Goal: Task Accomplishment & Management: Manage account settings

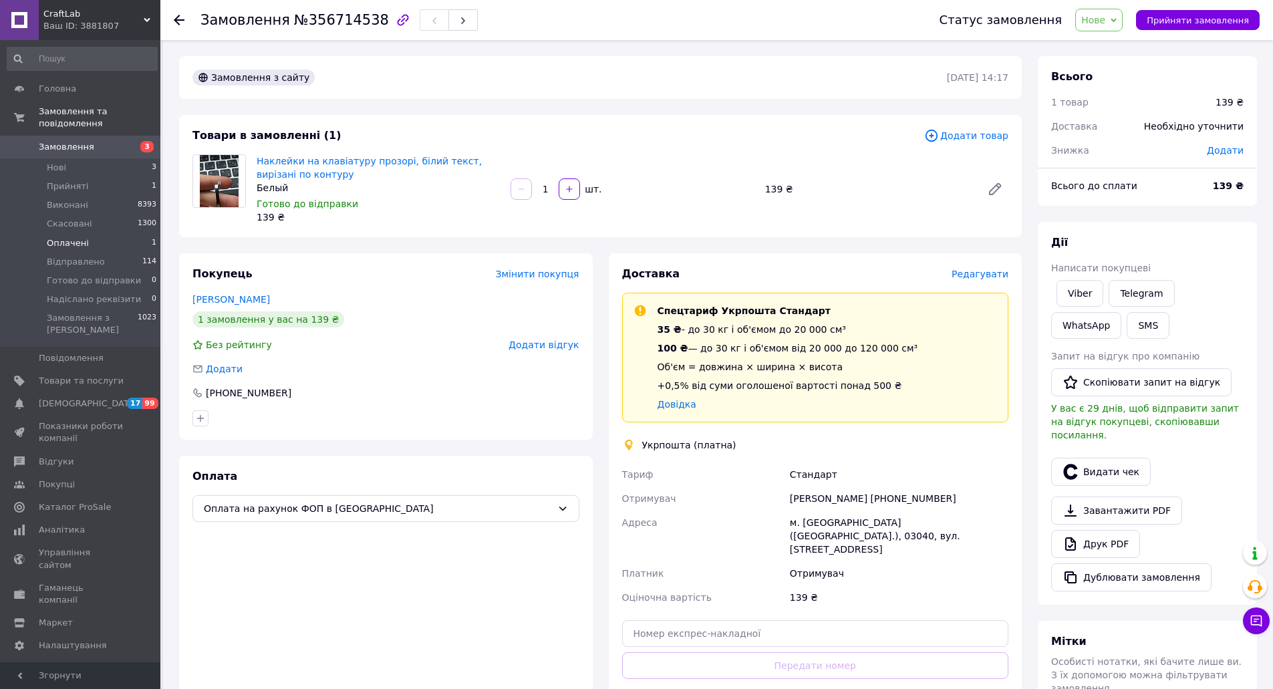
click at [83, 237] on span "Оплачені" at bounding box center [68, 243] width 42 height 12
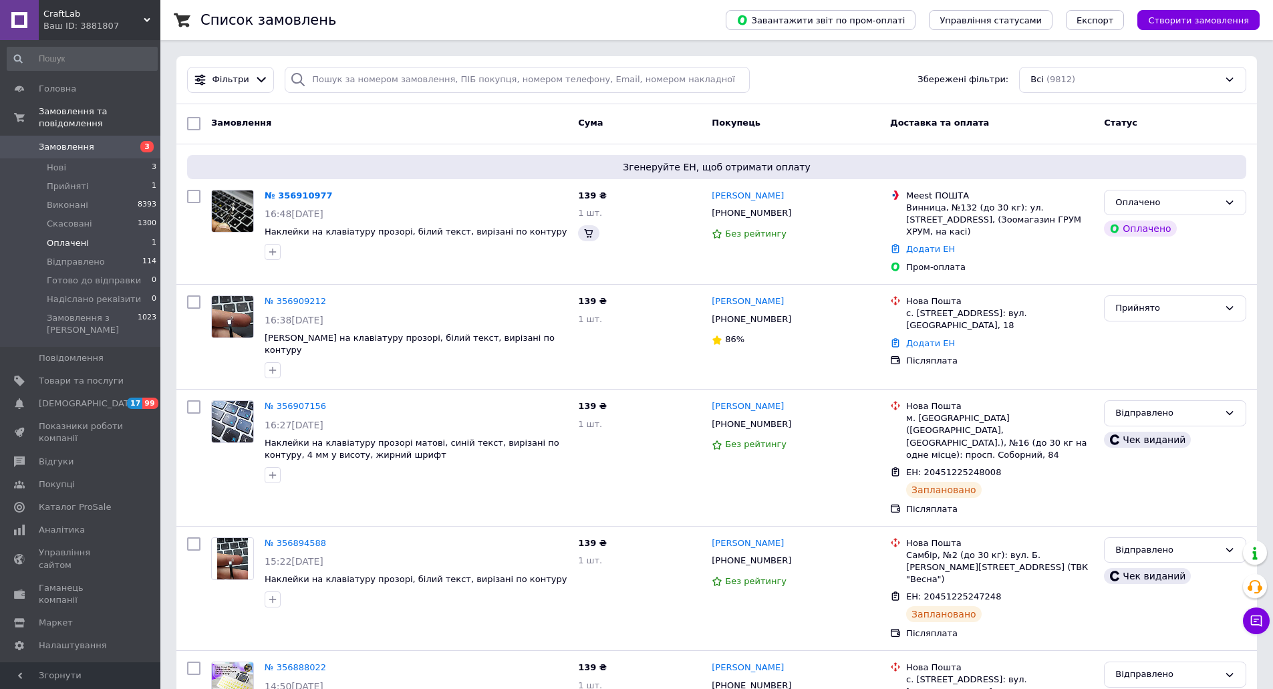
click at [77, 237] on span "Оплачені" at bounding box center [68, 243] width 42 height 12
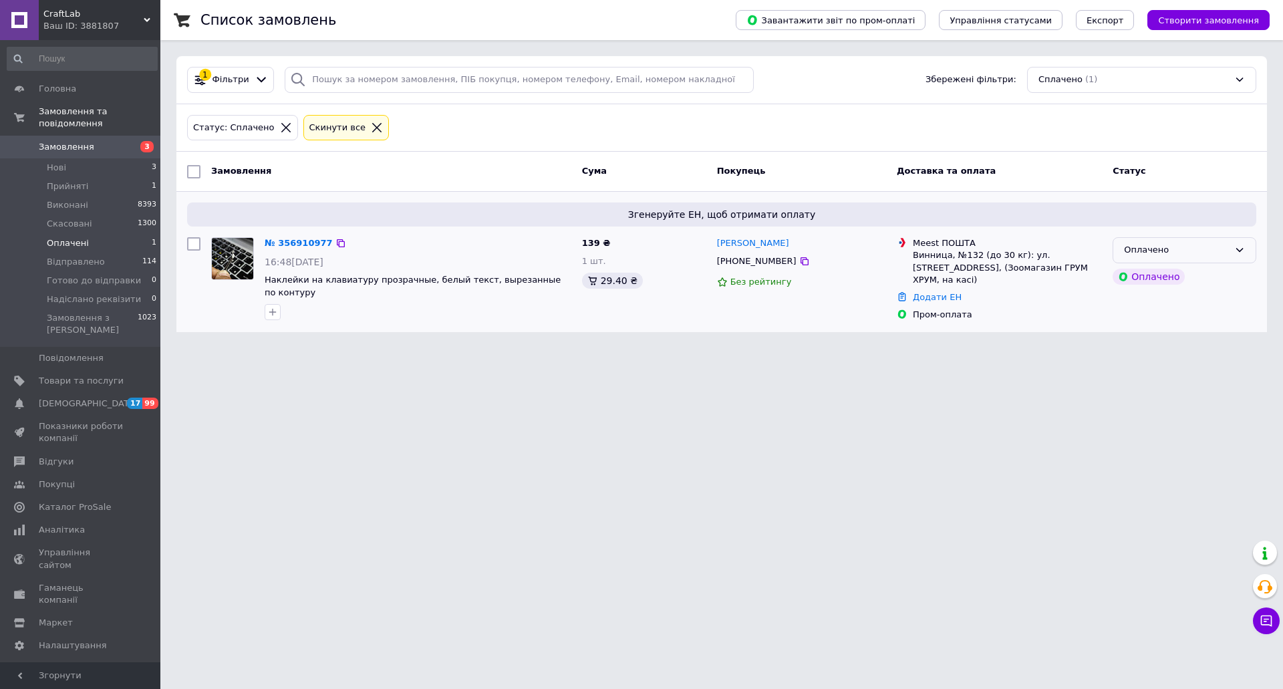
click at [1159, 256] on div "Оплачено" at bounding box center [1176, 250] width 105 height 14
click at [1156, 280] on li "Прийнято" at bounding box center [1184, 278] width 142 height 25
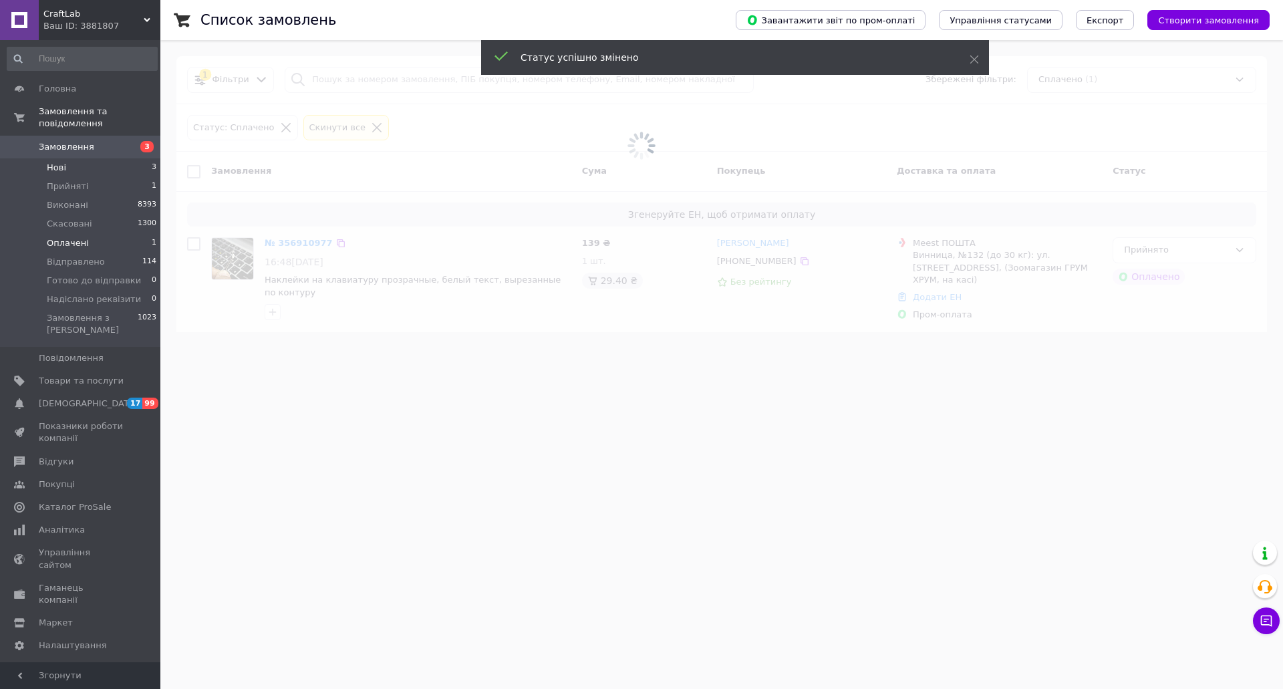
click at [93, 158] on li "Нові 3" at bounding box center [82, 167] width 164 height 19
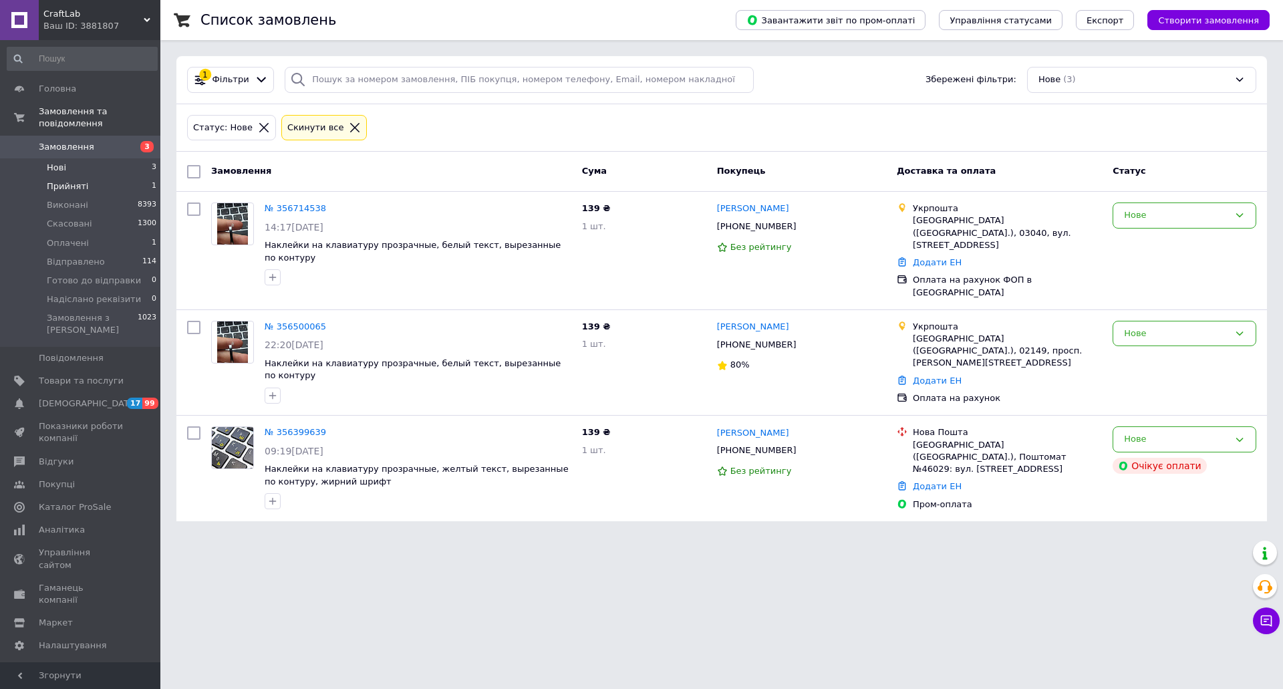
click at [79, 180] on span "Прийняті" at bounding box center [67, 186] width 41 height 12
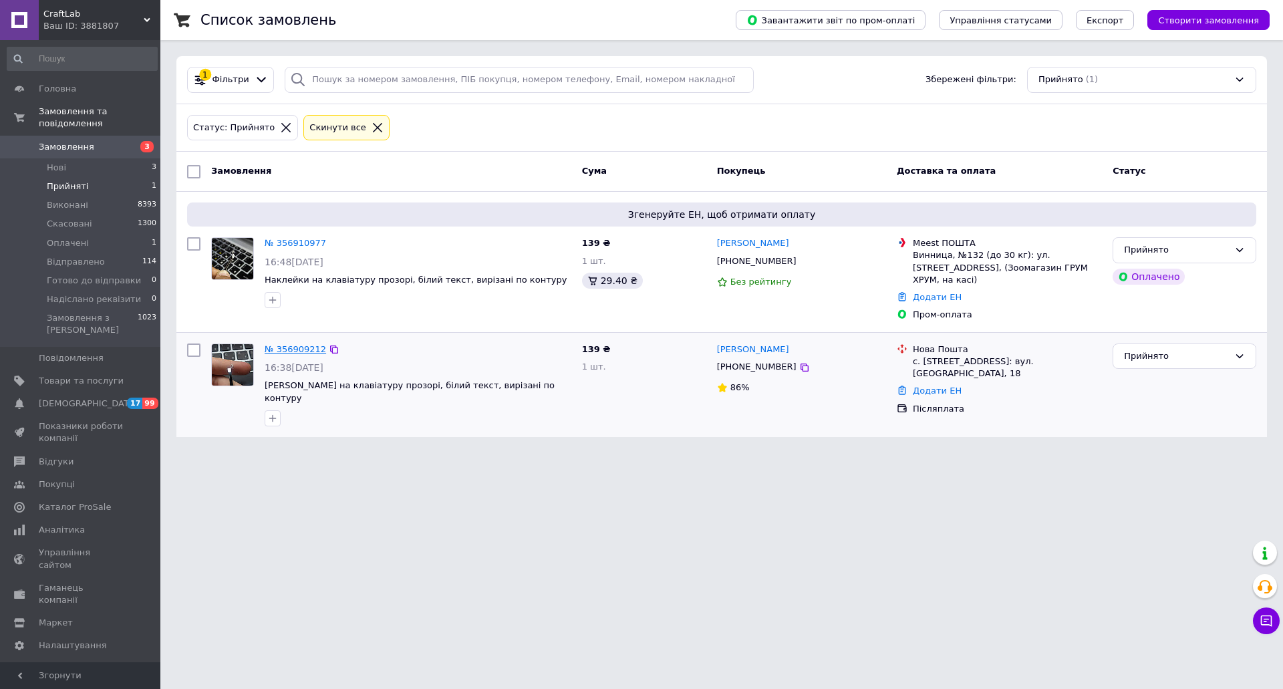
click at [299, 344] on link "№ 356909212" at bounding box center [295, 349] width 61 height 10
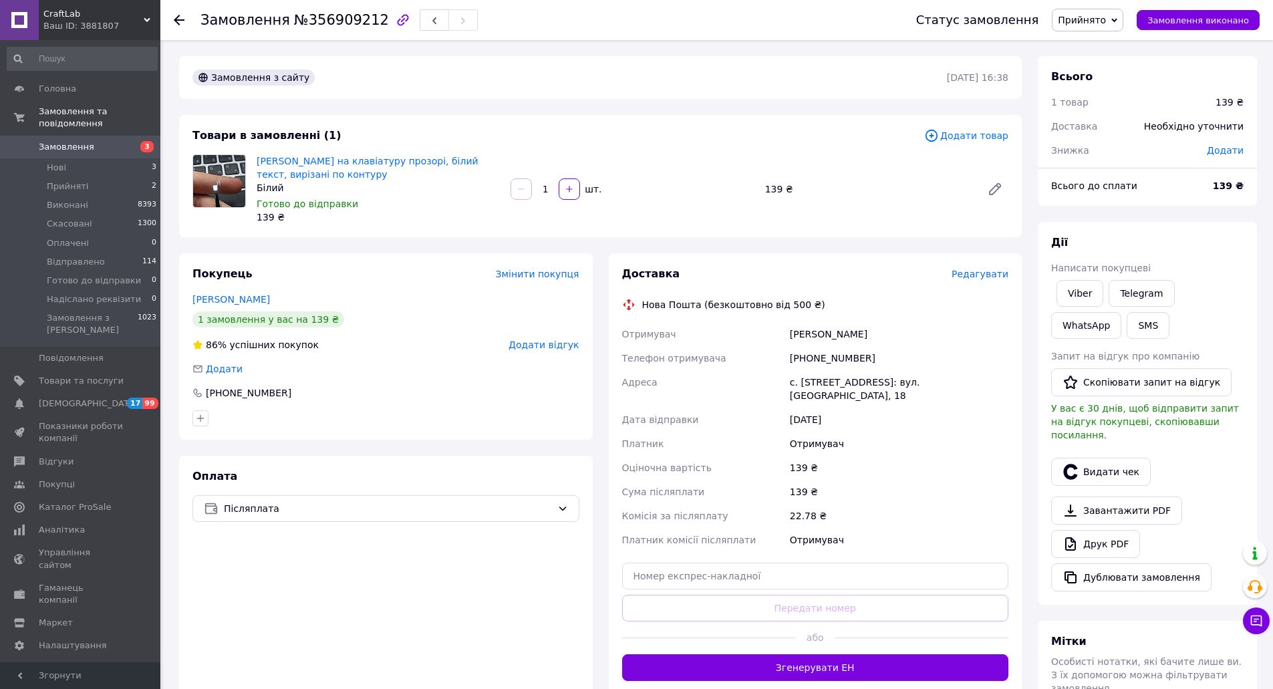
click at [999, 277] on span "Редагувати" at bounding box center [979, 274] width 57 height 11
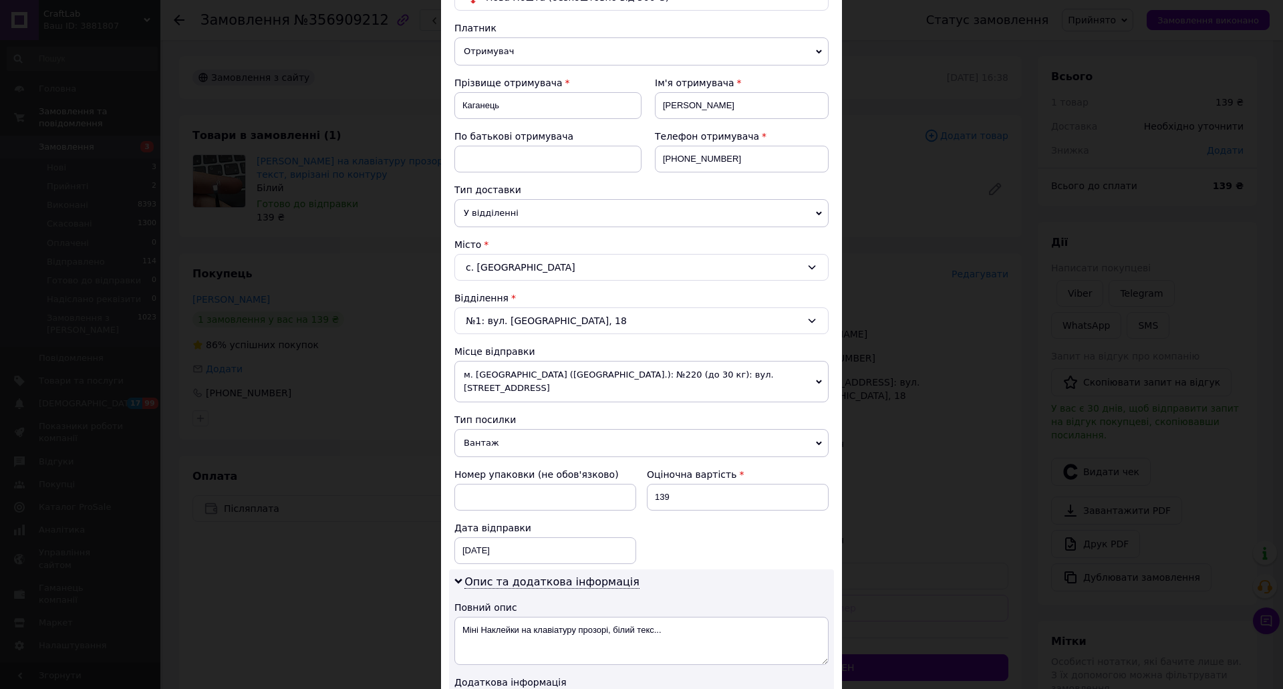
scroll to position [200, 0]
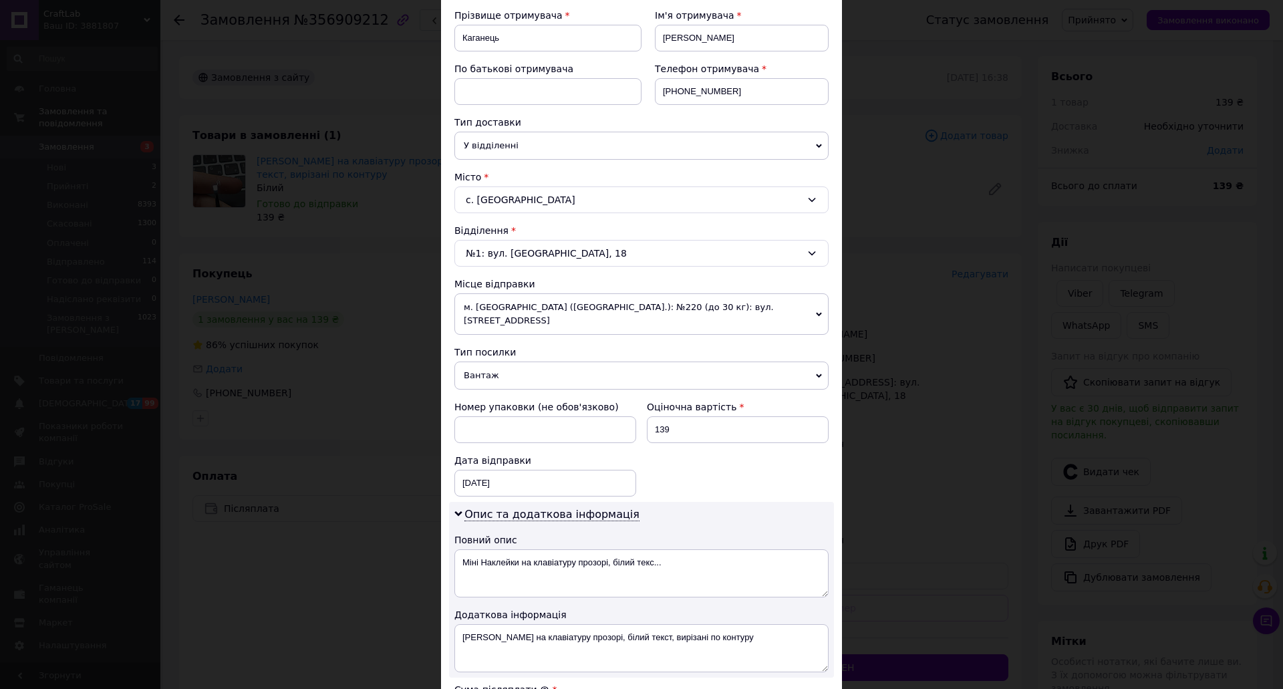
click at [542, 311] on span "м. [GEOGRAPHIC_DATA] ([GEOGRAPHIC_DATA].): №220 (до 30 кг): вул. [STREET_ADDRES…" at bounding box center [641, 313] width 374 height 41
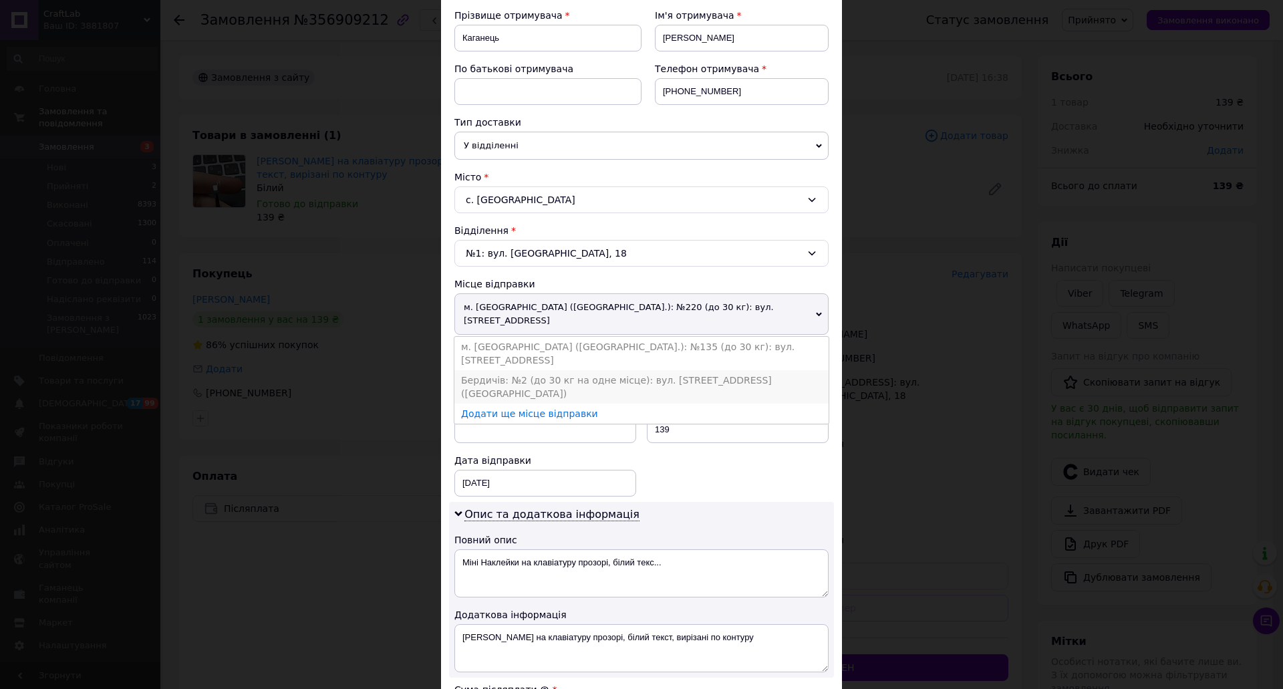
click at [520, 370] on li "Бердичів: №2 (до 30 кг на одне місце): вул. [STREET_ADDRESS] ([GEOGRAPHIC_DATA])" at bounding box center [641, 386] width 374 height 33
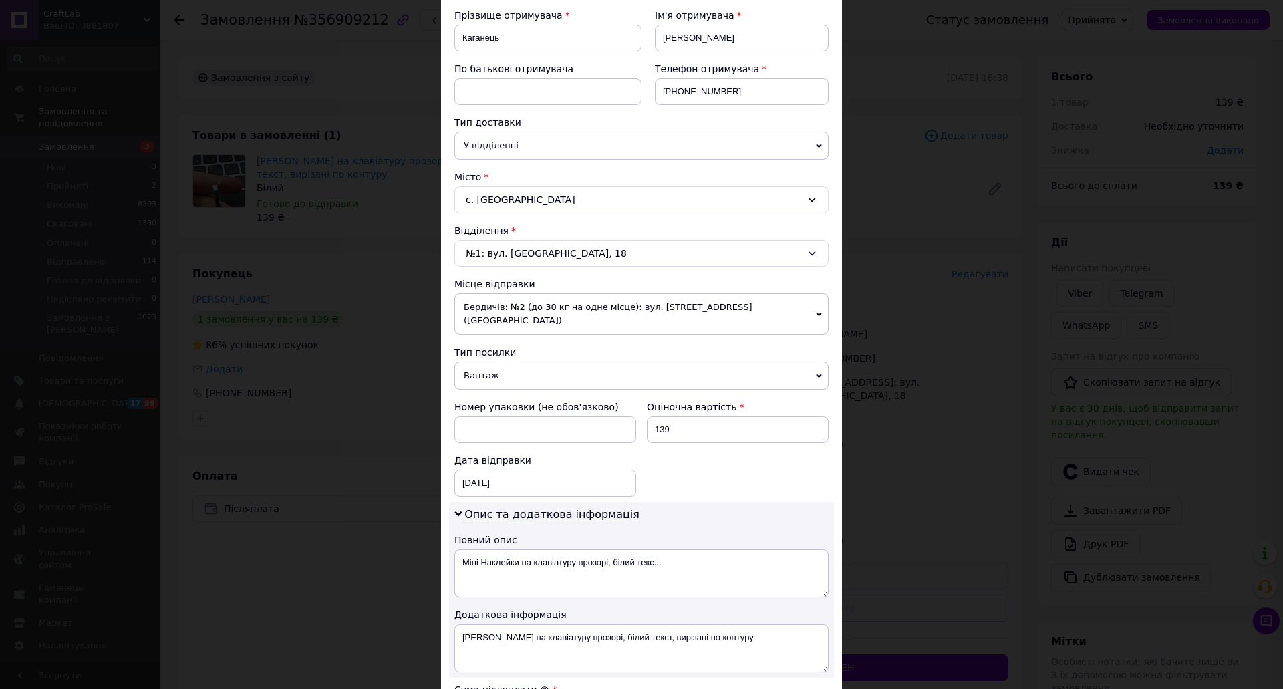
click at [510, 378] on div "Платник Отримувач Відправник Прізвище отримувача [PERSON_NAME] Ім'я отримувача …" at bounding box center [641, 424] width 374 height 941
click at [512, 367] on span "Вантаж" at bounding box center [641, 375] width 374 height 28
click at [508, 392] on li "Документи" at bounding box center [641, 402] width 374 height 20
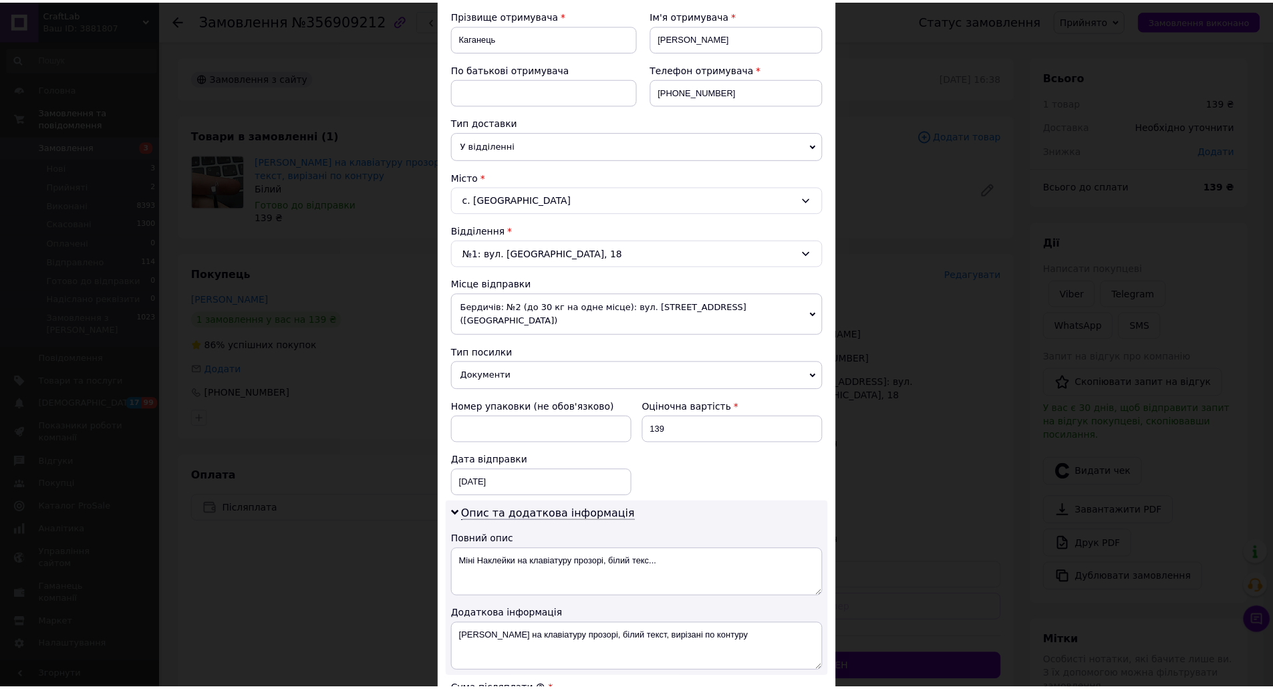
scroll to position [494, 0]
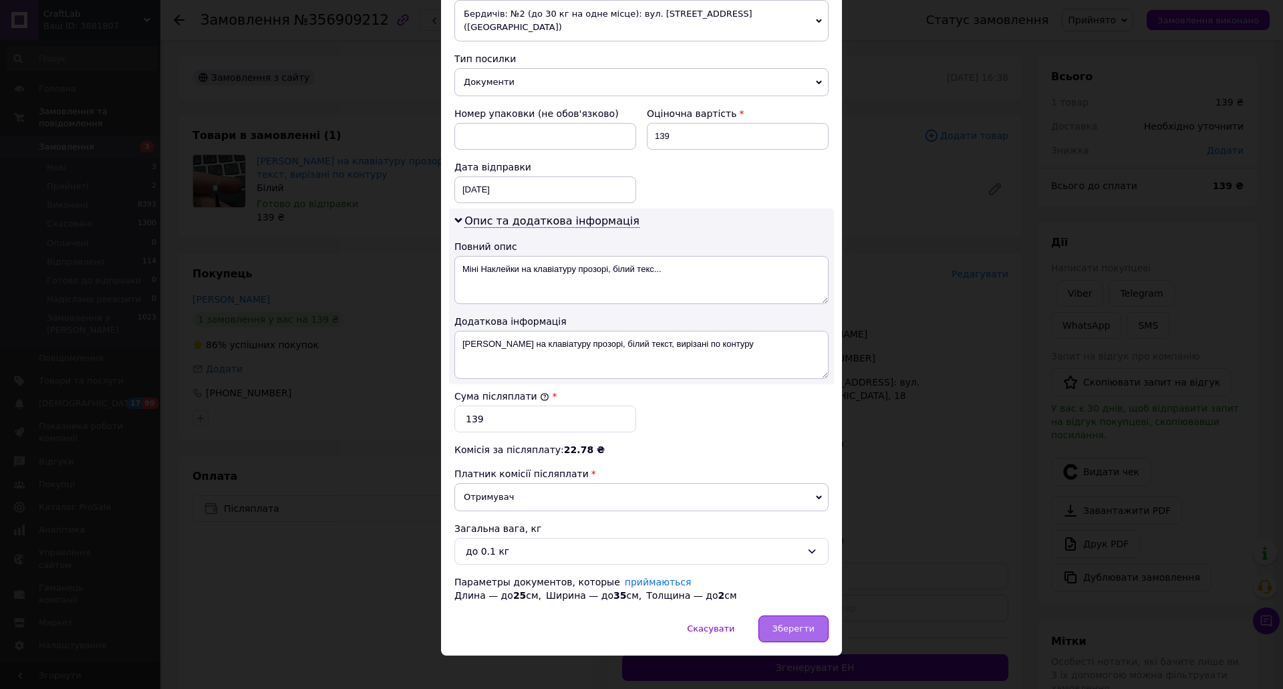
click at [810, 615] on div "Зберегти" at bounding box center [793, 628] width 70 height 27
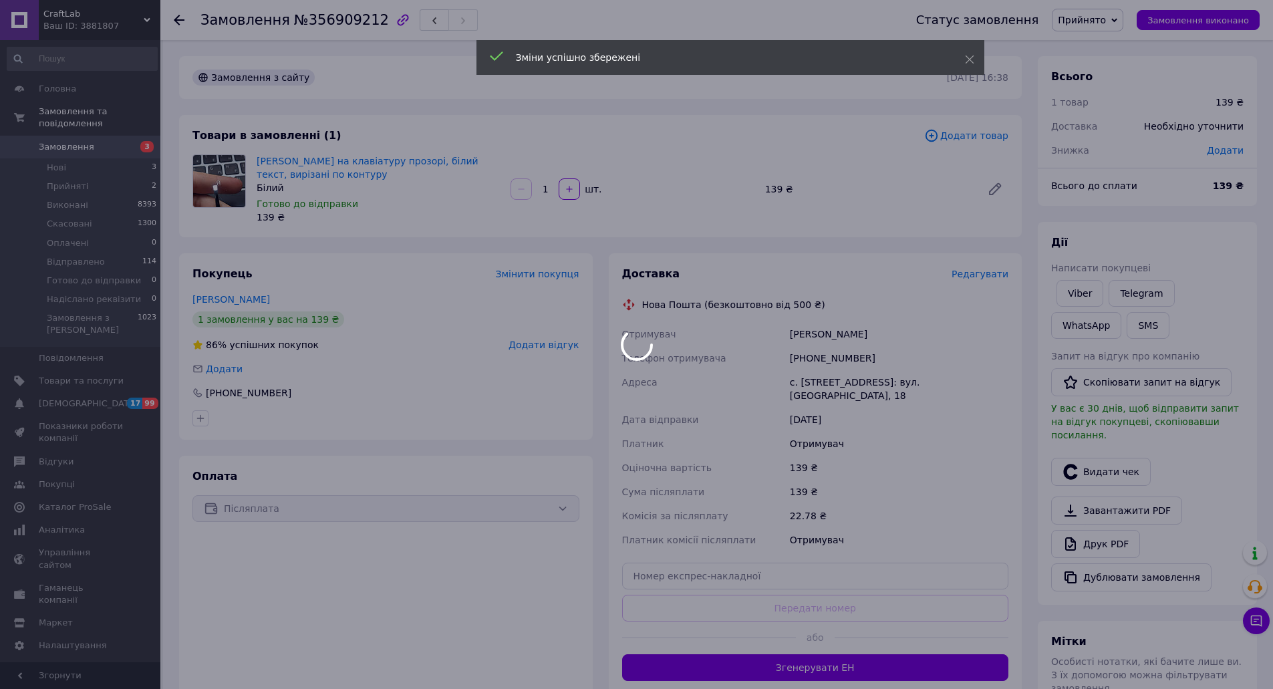
click at [869, 654] on div at bounding box center [636, 344] width 1273 height 689
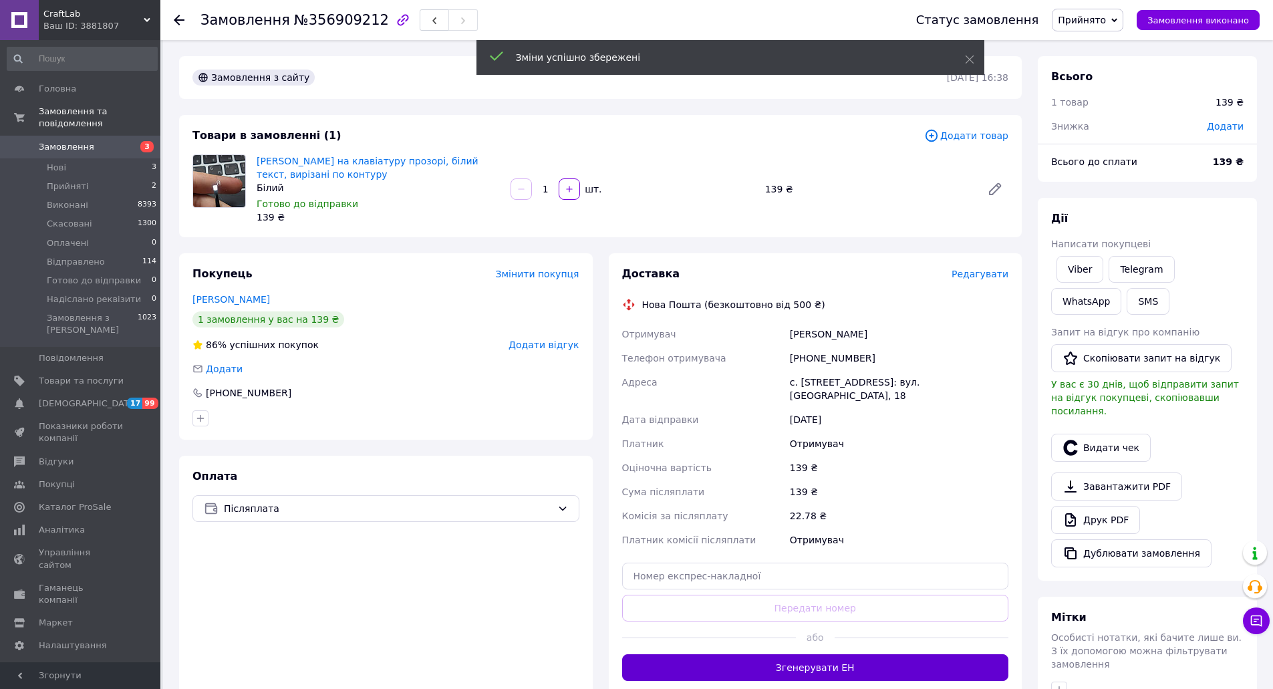
click at [853, 654] on button "Згенерувати ЕН" at bounding box center [815, 667] width 387 height 27
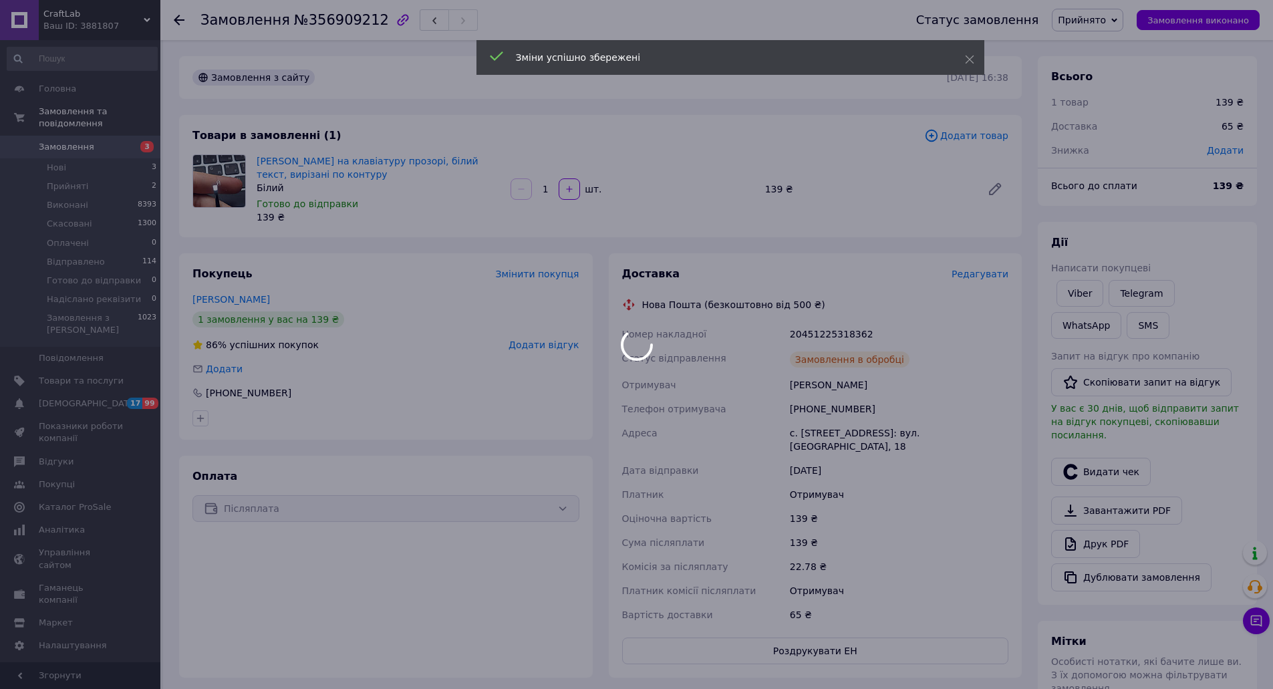
click at [810, 327] on div at bounding box center [636, 344] width 1273 height 689
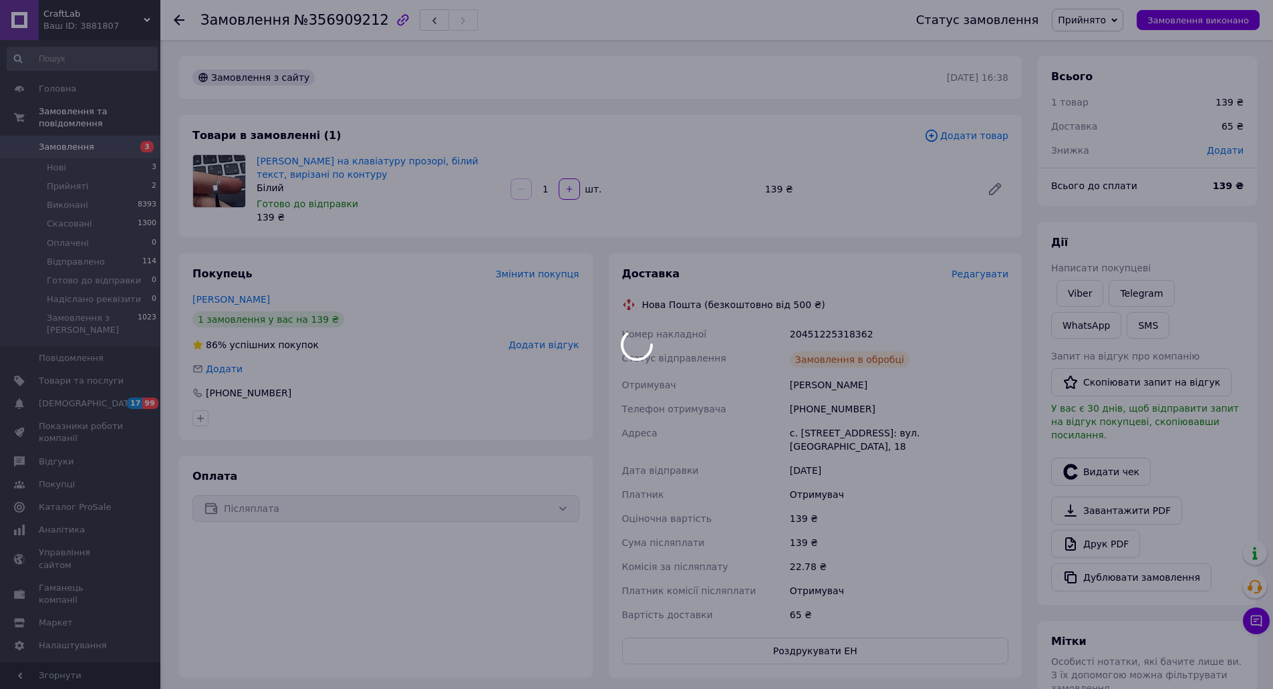
click at [810, 327] on body "CraftLab Ваш ID: 3881807 Сайт CraftLab Кабінет покупця Перевірити стан системи …" at bounding box center [636, 472] width 1273 height 944
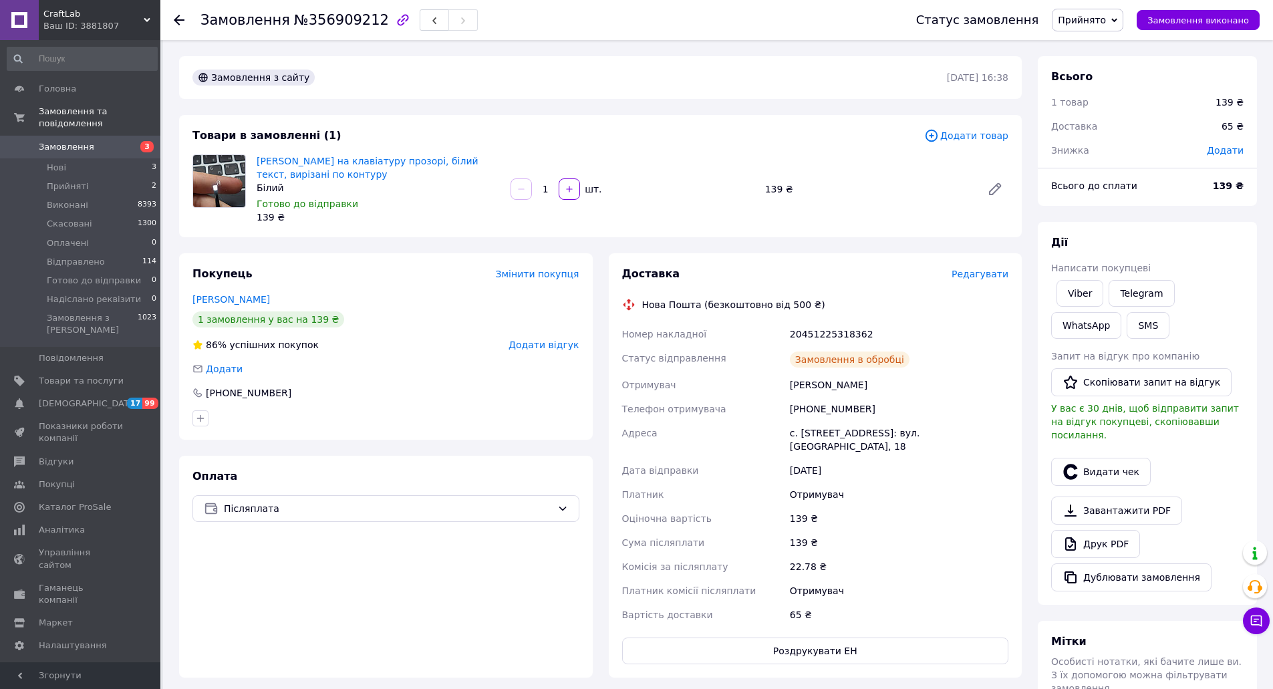
click at [810, 329] on div "20451225318362" at bounding box center [899, 334] width 224 height 24
copy div "20451225318362"
click at [1114, 458] on button "Видати чек" at bounding box center [1101, 472] width 100 height 28
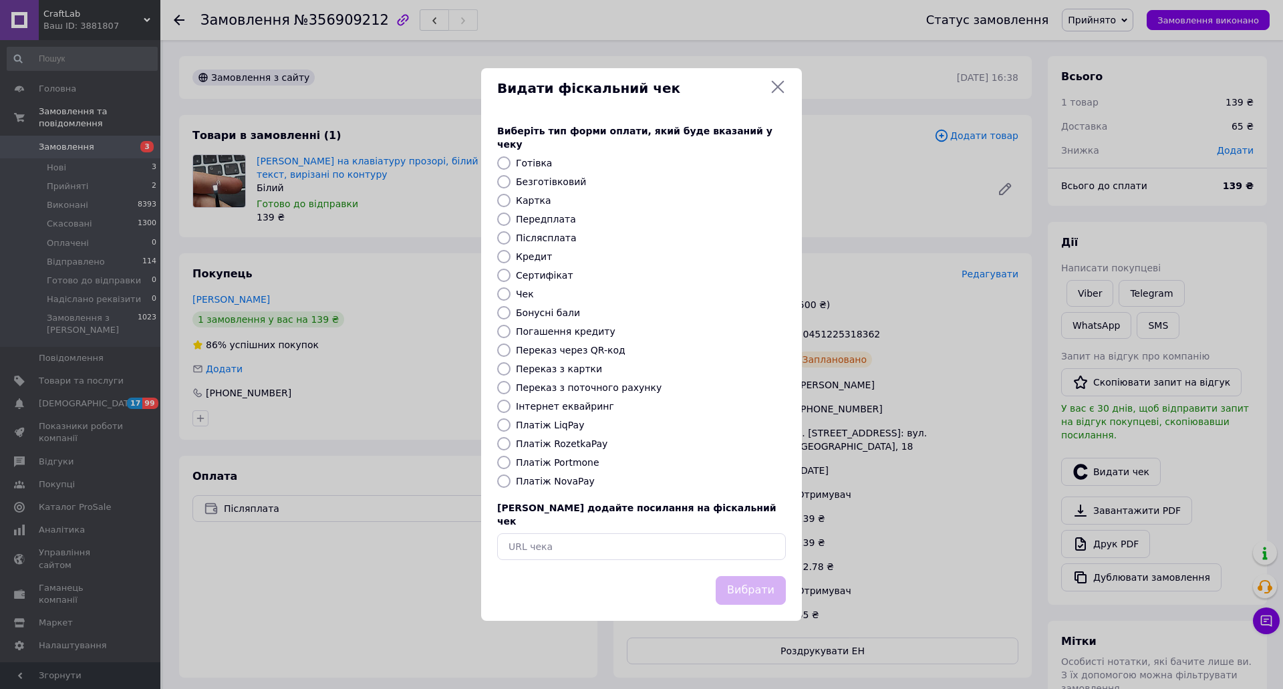
click at [553, 484] on label "Платіж NovaPay" at bounding box center [555, 481] width 79 height 11
click at [571, 478] on label "Платіж NovaPay" at bounding box center [555, 481] width 79 height 11
click at [510, 478] on input "Платіж NovaPay" at bounding box center [503, 480] width 13 height 13
radio input "true"
drag, startPoint x: 732, startPoint y: 569, endPoint x: 726, endPoint y: 560, distance: 10.6
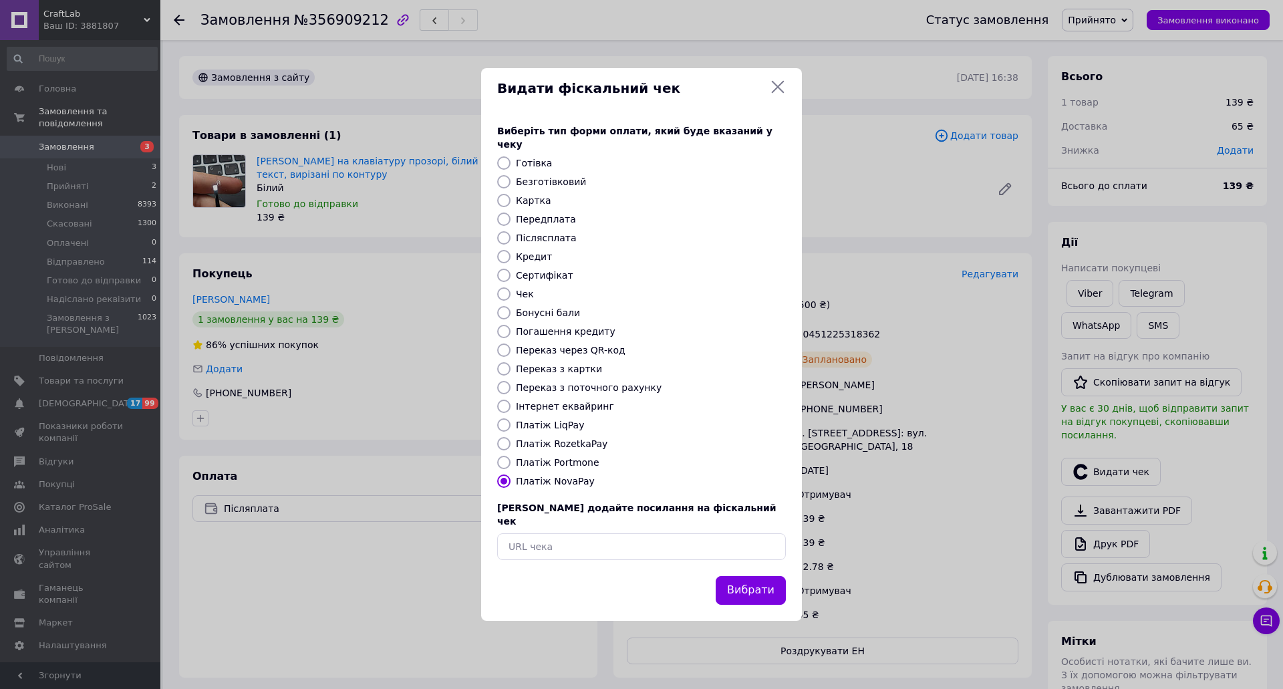
click at [734, 576] on button "Вибрати" at bounding box center [751, 590] width 70 height 29
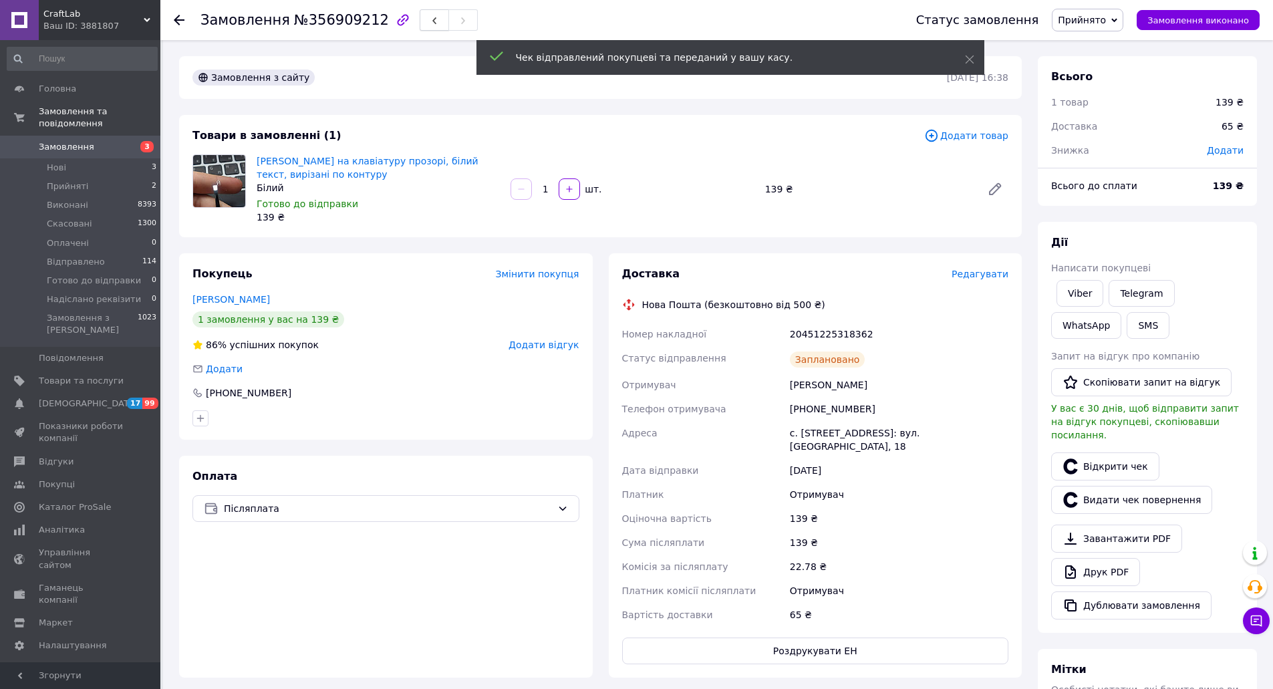
click at [430, 20] on icon "button" at bounding box center [434, 21] width 8 height 8
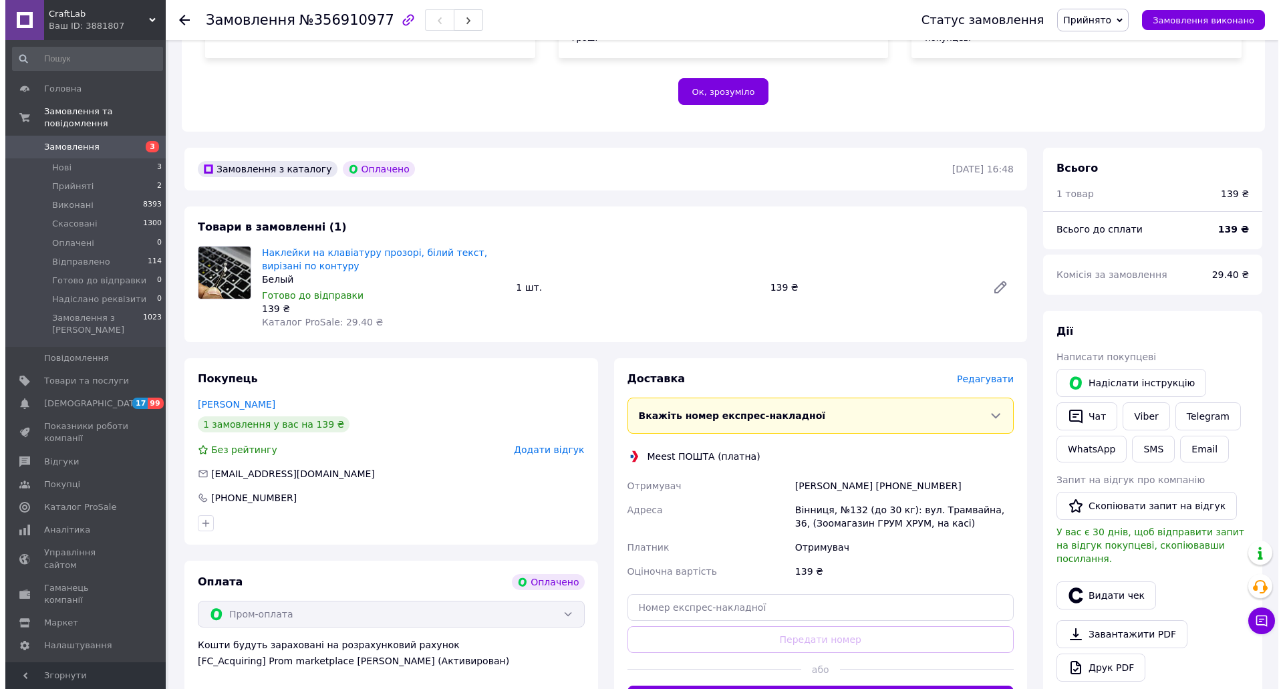
scroll to position [535, 0]
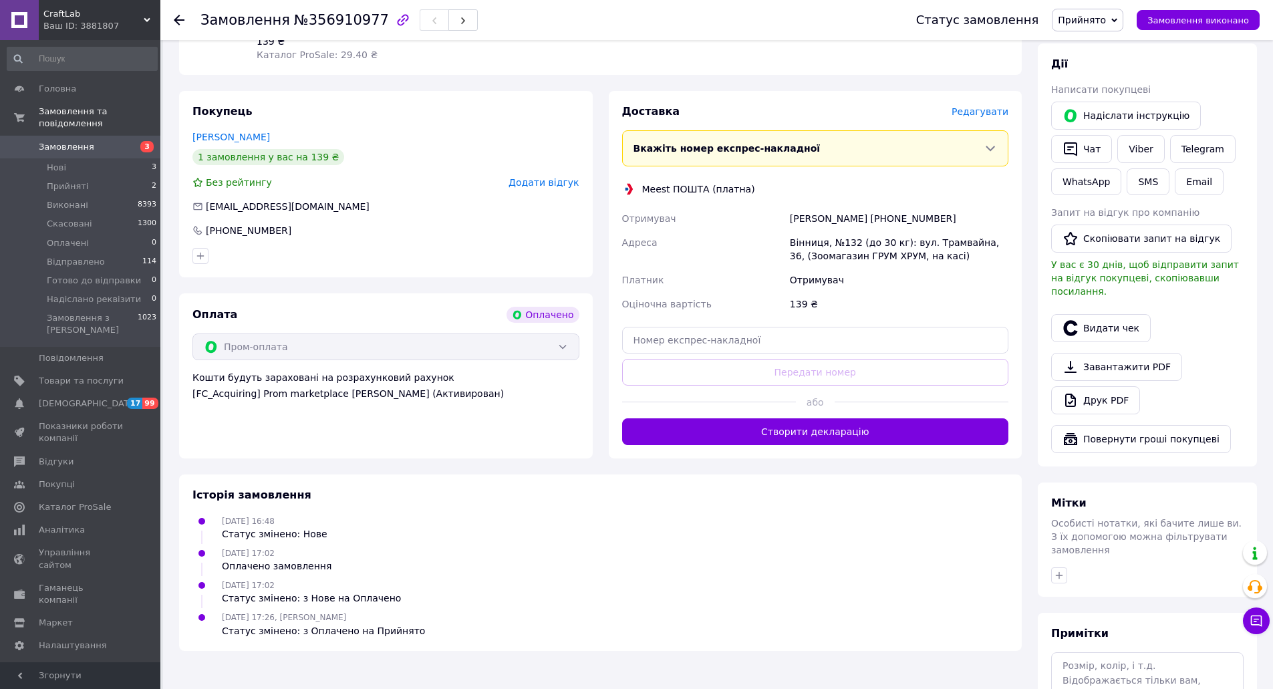
click at [971, 106] on span "Редагувати" at bounding box center [979, 111] width 57 height 11
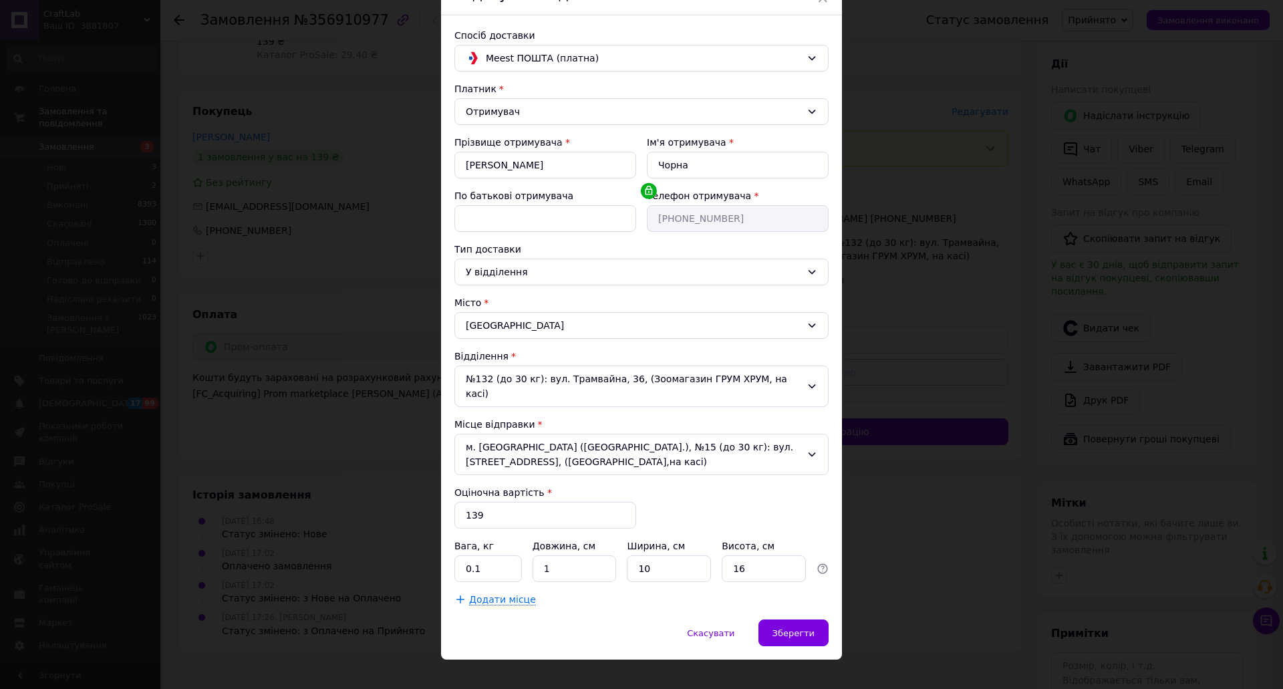
scroll to position [75, 0]
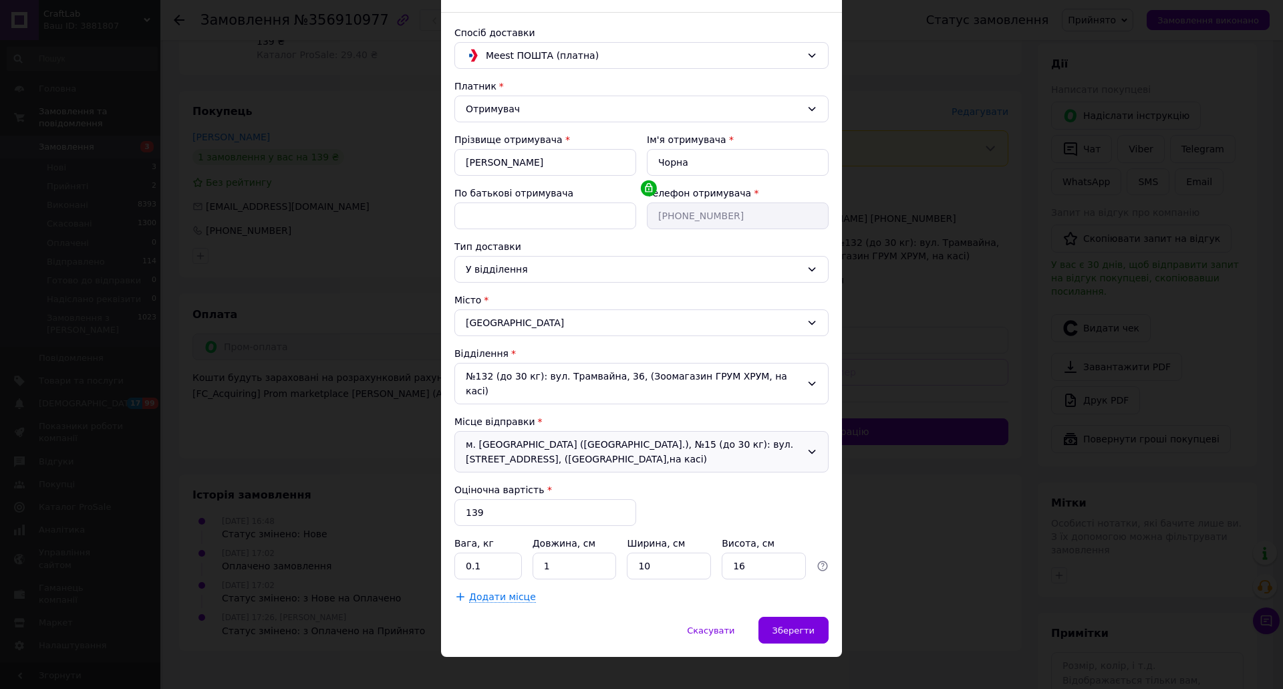
drag, startPoint x: 532, startPoint y: 442, endPoint x: 533, endPoint y: 454, distance: 12.1
click at [533, 442] on div "м. [GEOGRAPHIC_DATA] ([GEOGRAPHIC_DATA].), №15 (до 30 кг): вул. [STREET_ADDRESS…" at bounding box center [641, 451] width 374 height 41
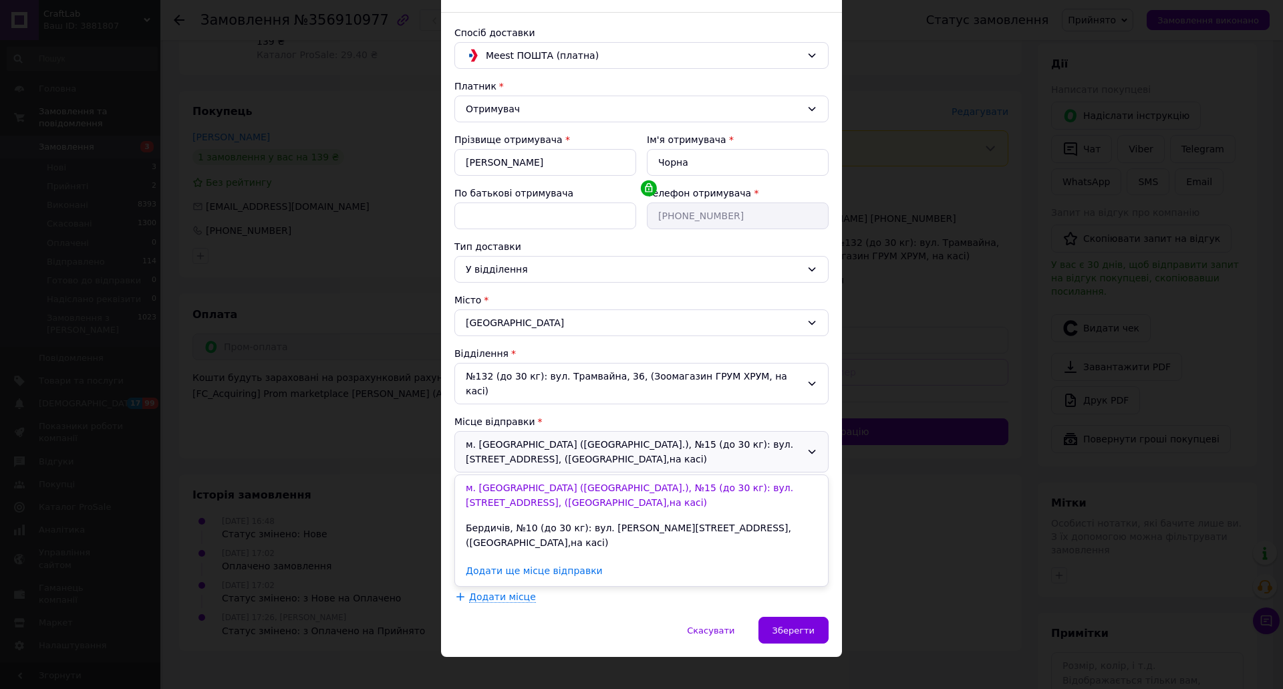
click at [524, 515] on li "Бердичів, №10 (до 30 кг): вул. [PERSON_NAME][STREET_ADDRESS], ([GEOGRAPHIC_DATA…" at bounding box center [641, 535] width 373 height 40
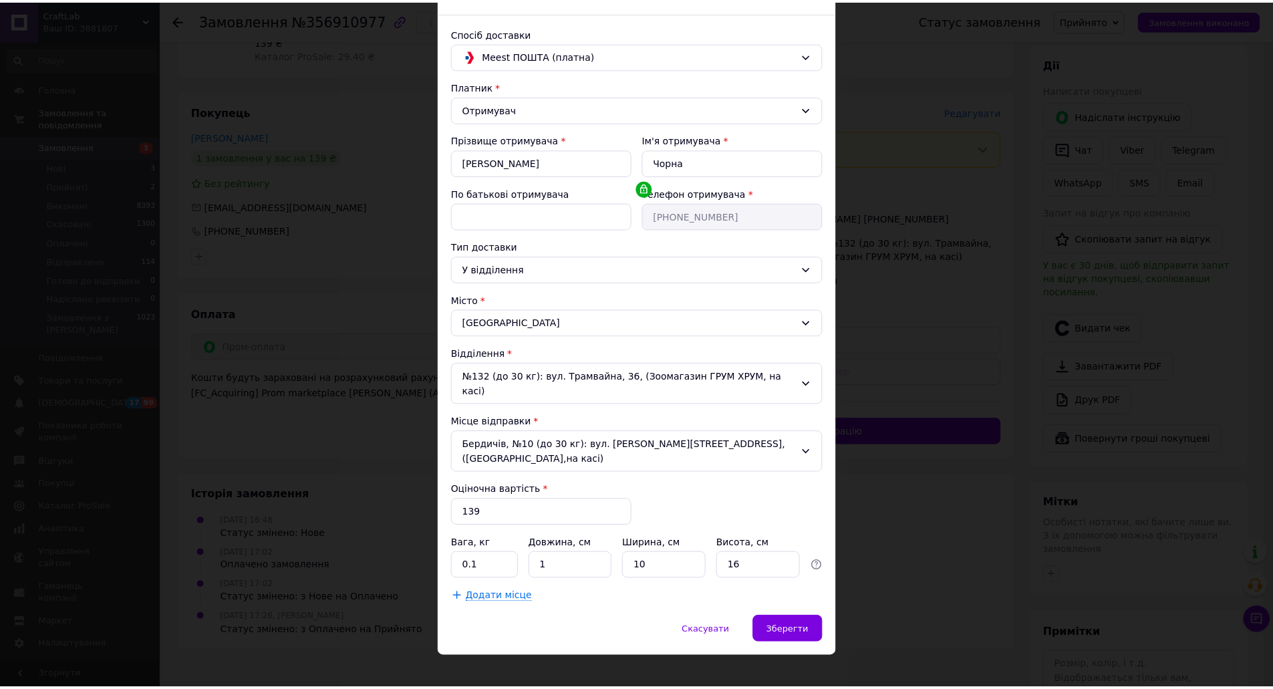
scroll to position [60, 0]
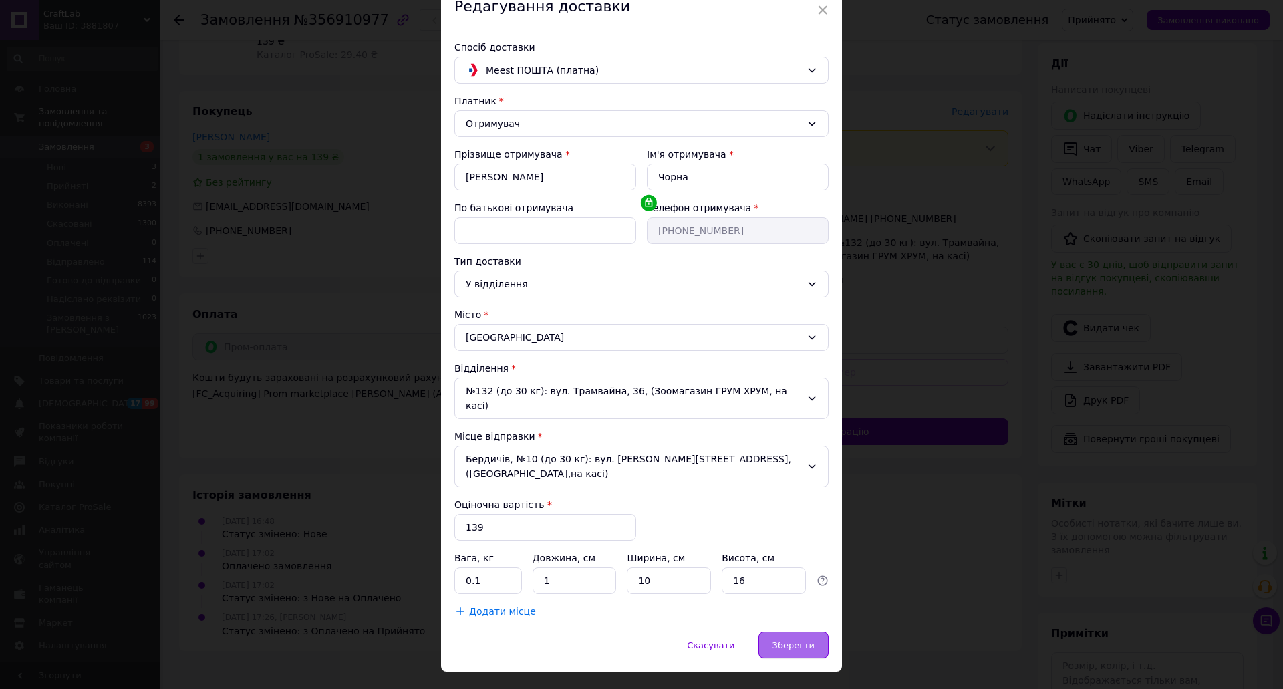
click at [796, 640] on span "Зберегти" at bounding box center [793, 645] width 42 height 10
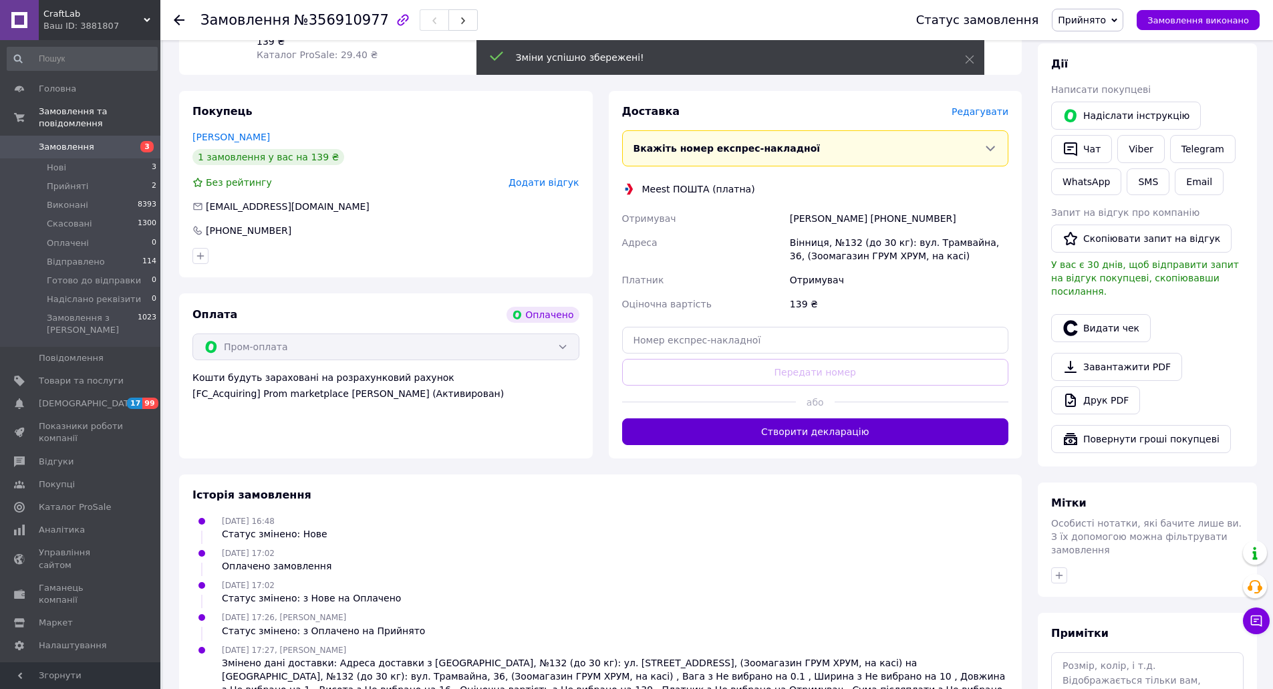
click at [940, 423] on button "Створити декларацію" at bounding box center [815, 431] width 387 height 27
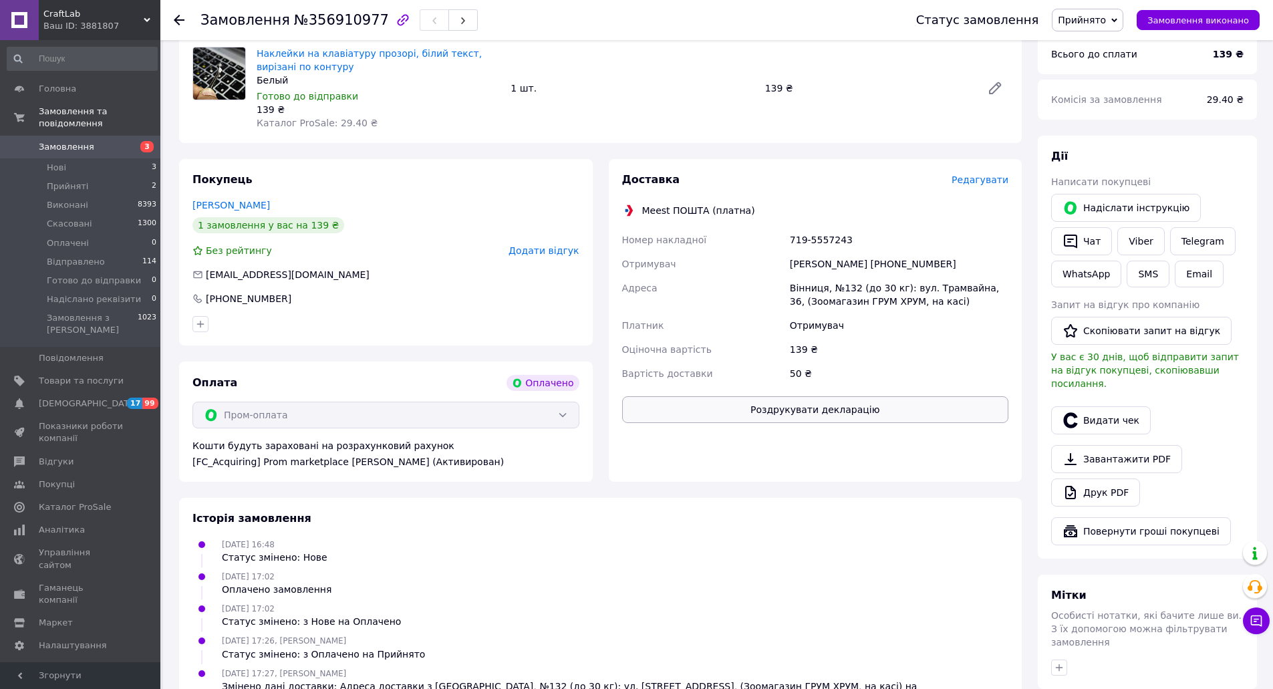
scroll to position [468, 0]
click at [825, 231] on div "719-5557243" at bounding box center [899, 239] width 224 height 24
copy div "719-5557243"
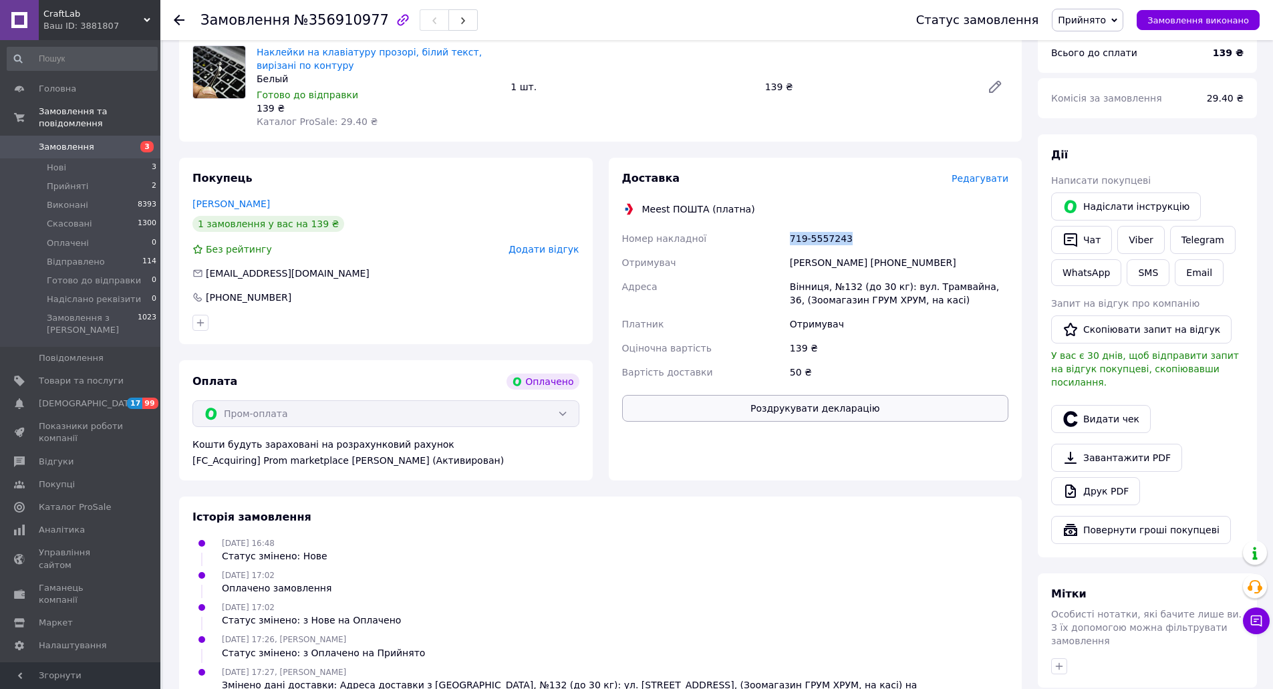
click at [926, 400] on button "Роздрукувати декларацію" at bounding box center [815, 408] width 387 height 27
click at [1096, 405] on button "Видати чек" at bounding box center [1101, 419] width 100 height 28
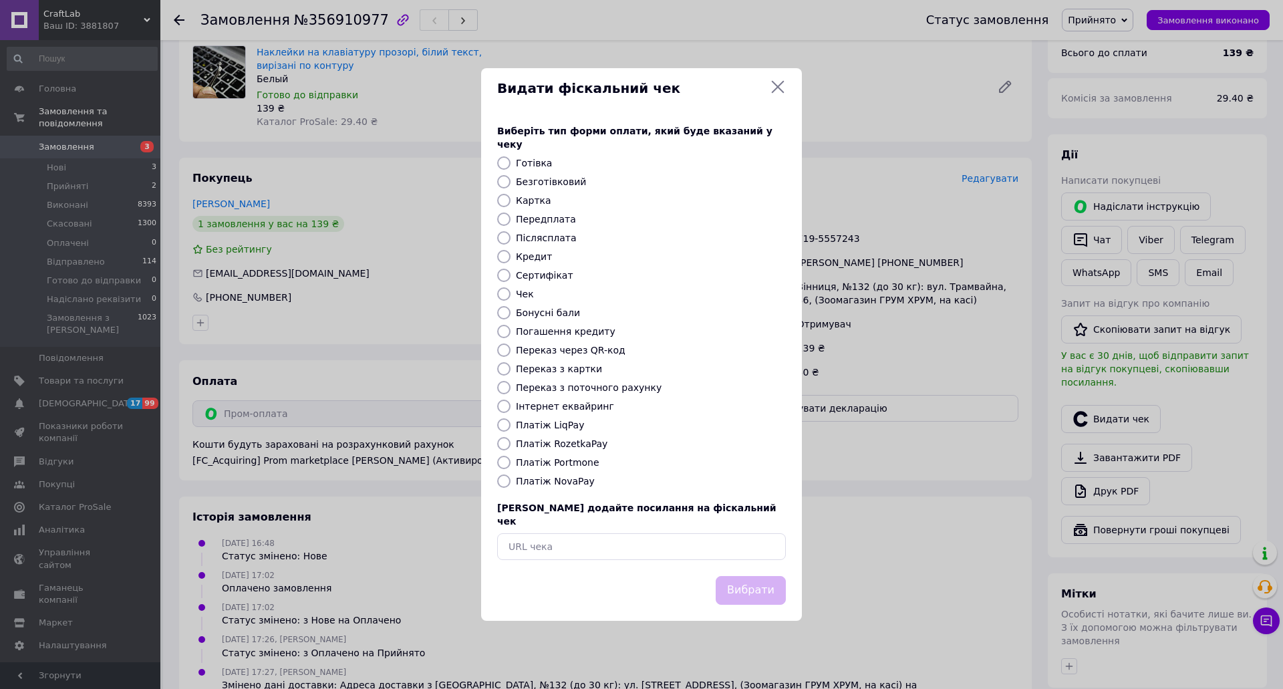
click at [557, 444] on label "Платіж RozetkaPay" at bounding box center [562, 443] width 92 height 11
click at [510, 444] on input "Платіж RozetkaPay" at bounding box center [503, 443] width 13 height 13
radio input "true"
click at [747, 586] on button "Вибрати" at bounding box center [751, 590] width 70 height 29
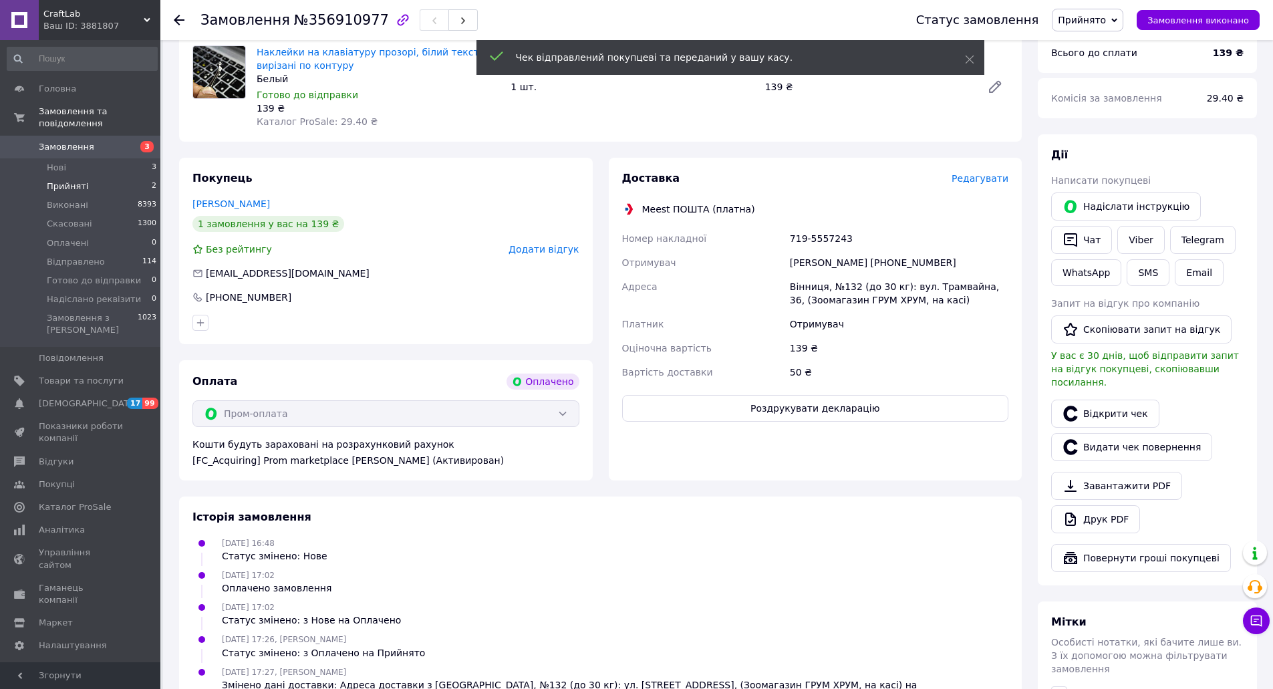
click at [80, 180] on span "Прийняті" at bounding box center [67, 186] width 41 height 12
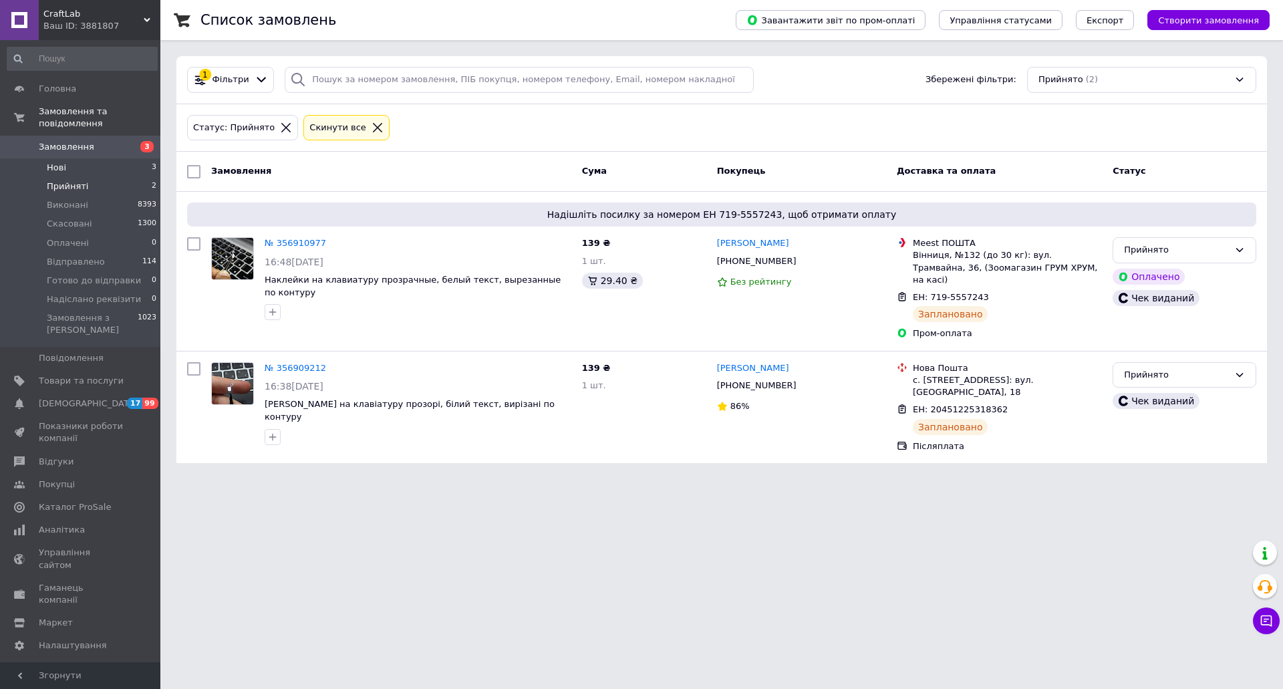
click at [123, 160] on li "Нові 3" at bounding box center [82, 167] width 164 height 19
